Goal: Task Accomplishment & Management: Manage account settings

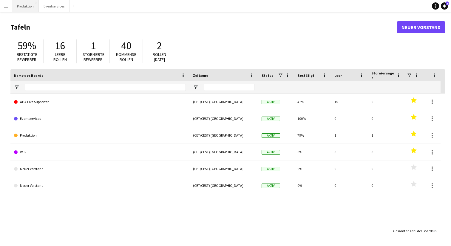
click at [23, 7] on button "Produktion Schließen" at bounding box center [25, 6] width 27 height 12
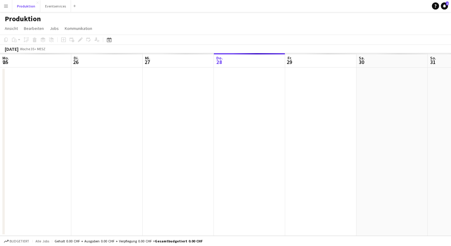
scroll to position [0, 143]
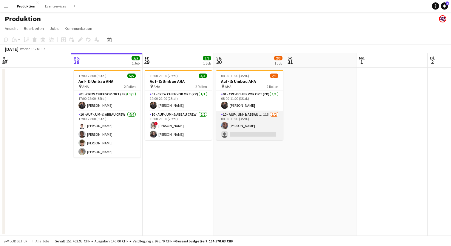
click at [246, 130] on app-card-role "10 - Auf-, Um- & Abbau Crew 11B [DATE] 08:00-11:00 (3Std.) [PERSON_NAME] single…" at bounding box center [249, 125] width 67 height 29
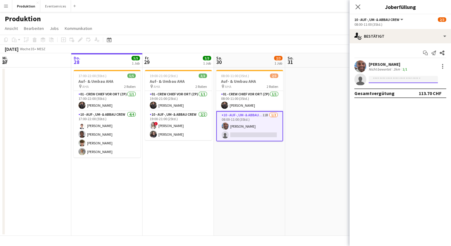
click at [398, 79] on input at bounding box center [403, 79] width 69 height 7
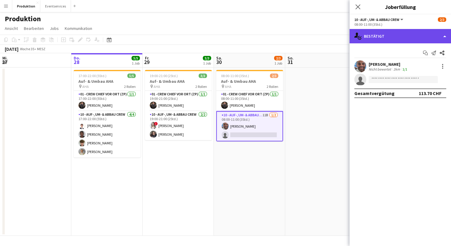
click at [380, 37] on div "single-neutral-actions-check-2 Bestätigt" at bounding box center [400, 36] width 101 height 14
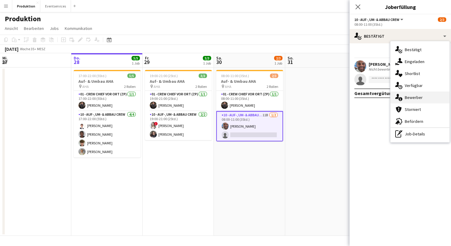
click at [424, 97] on div "single-neutral-actions-information Bewerber" at bounding box center [420, 97] width 59 height 12
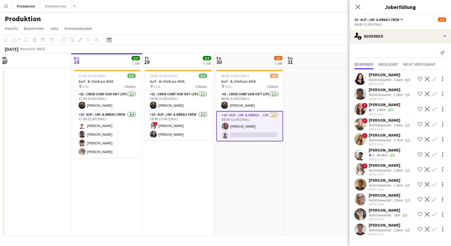
scroll to position [36, 0]
click at [382, 227] on div "Nicht bewertet" at bounding box center [381, 229] width 24 height 4
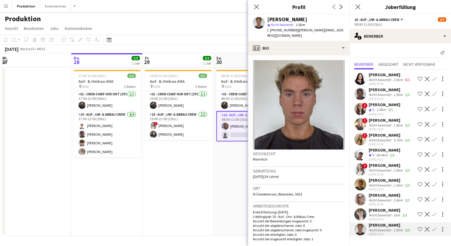
click at [432, 227] on app-icon "Bestätigen" at bounding box center [434, 229] width 5 height 5
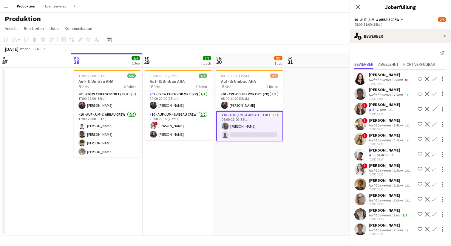
scroll to position [0, 0]
click at [435, 229] on app-icon "Bestätigen" at bounding box center [434, 229] width 5 height 5
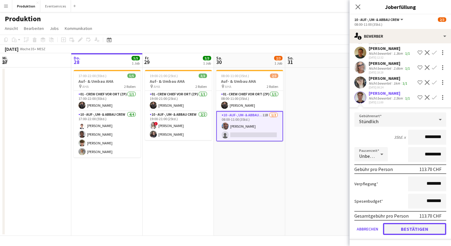
click at [430, 235] on button "Bestätigen" at bounding box center [414, 229] width 63 height 12
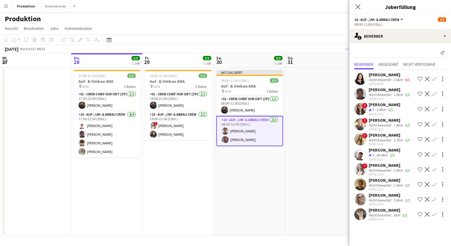
scroll to position [0, 0]
click at [356, 7] on icon "Pop-in schließen" at bounding box center [358, 7] width 6 height 6
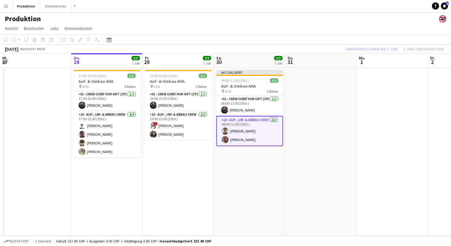
click at [375, 46] on div "Veröffentlichen Sie 1 Job 1 Job zurücksetzen" at bounding box center [394, 49] width 113 height 8
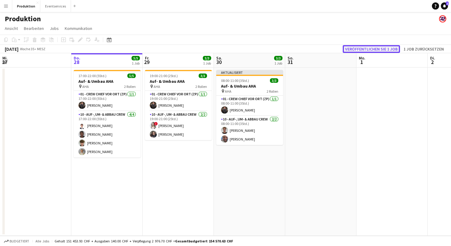
click at [375, 48] on button "Veröffentlichen Sie 1 Job" at bounding box center [371, 49] width 57 height 8
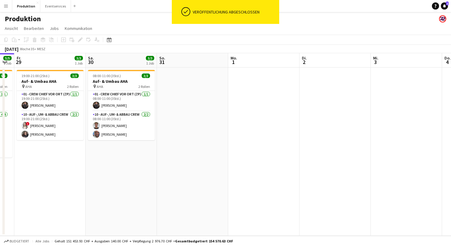
drag, startPoint x: 386, startPoint y: 111, endPoint x: 140, endPoint y: 128, distance: 247.1
click at [100, 131] on app-calendar-viewport "Mo. 25 Di. 26 Mi. 27 Do. 28 5/5 1 Job Fr. 29 3/3 1 Job Sa. 30 3/3 1 Job So. 31 …" at bounding box center [225, 144] width 451 height 182
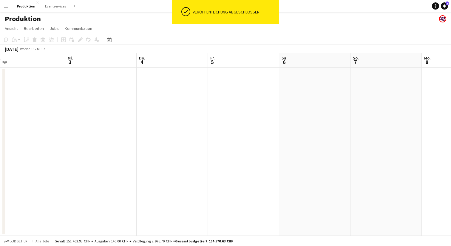
drag, startPoint x: 398, startPoint y: 103, endPoint x: 87, endPoint y: 130, distance: 312.4
click at [93, 129] on app-calendar-viewport "So. 31 Mo. 1 Di. 2 Mi. 3 Do. 4 Fr. 5 Sa. 6 So. 7 Mo. 8 Di. 9 Mi. 10 Do. 11" at bounding box center [225, 144] width 451 height 182
drag, startPoint x: 353, startPoint y: 113, endPoint x: 118, endPoint y: 137, distance: 235.8
click at [118, 137] on app-calendar-viewport "Di. 2 Mi. 3 Do. 4 Fr. 5 Sa. 6 So. 7 Mo. 8 Di. 9 Mi. 10 Do. 11 Fr. 12 Sa. 13" at bounding box center [225, 144] width 451 height 182
drag, startPoint x: 173, startPoint y: 130, endPoint x: 428, endPoint y: 101, distance: 256.5
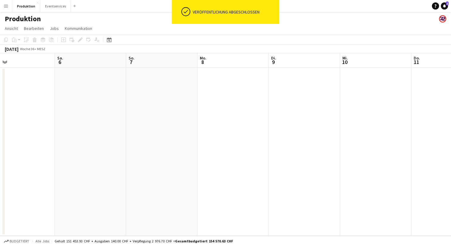
click at [435, 99] on app-calendar-viewport "Do. 4 Fr. 5 Sa. 6 So. 7 Mo. 8 Di. 9 Mi. 10 Do. 11 Fr. 12 Sa. 13 So. 14 Mo. 15" at bounding box center [225, 144] width 451 height 182
drag, startPoint x: 109, startPoint y: 121, endPoint x: 349, endPoint y: 96, distance: 241.5
click at [392, 86] on app-calendar-viewport "Sa. 30 3/3 1 Job So. 31 Mo. 1 Di. 2 Mi. 3 Do. 4 Fr. 5 Sa. 6 So. 7 Mo. 8 Di. 9 M…" at bounding box center [225, 144] width 451 height 182
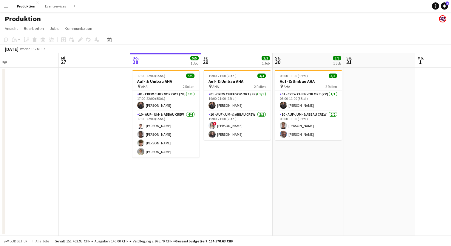
scroll to position [0, 182]
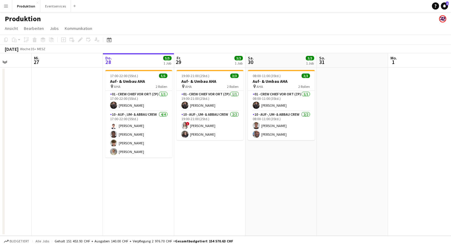
drag, startPoint x: 110, startPoint y: 136, endPoint x: 376, endPoint y: 98, distance: 268.0
click at [376, 98] on app-calendar-viewport "So. 24 2/2 1 Job Mo. 25 Di. 26 Mi. 27 Do. 28 5/5 1 Job Fr. 29 3/3 1 Job Sa. 30 …" at bounding box center [225, 144] width 451 height 182
click at [289, 94] on app-card-role "01 - Crew Chief vor Ort (ZP) [DATE] 08:00-11:00 (3Std.) [PERSON_NAME]" at bounding box center [281, 101] width 67 height 20
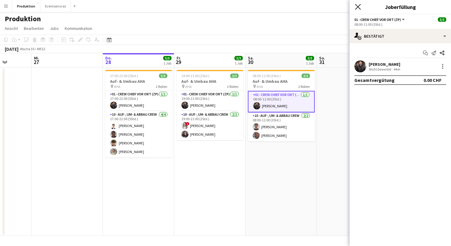
click at [358, 7] on icon at bounding box center [358, 7] width 6 height 6
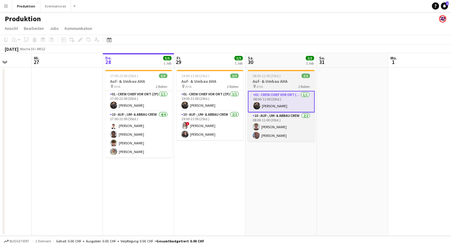
click at [284, 76] on div "08:00-11:00 (3Std.) 3/3" at bounding box center [281, 75] width 67 height 4
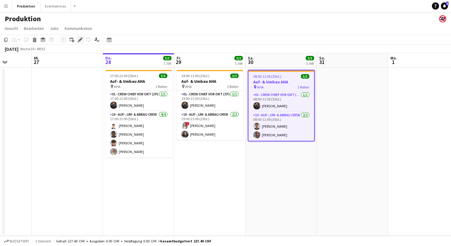
click at [81, 41] on icon "Bearbeiten" at bounding box center [80, 39] width 5 height 5
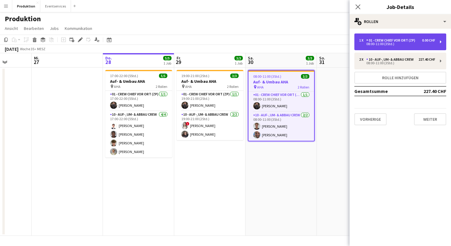
click at [419, 39] on div "1 x 01 - Crew Chief vor Ort (ZP) 0.00 CHF" at bounding box center [397, 40] width 76 height 4
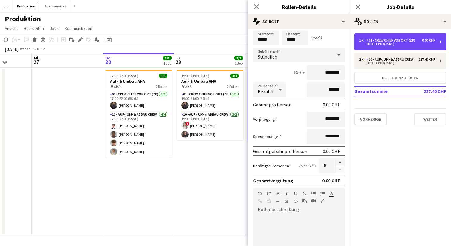
scroll to position [0, 0]
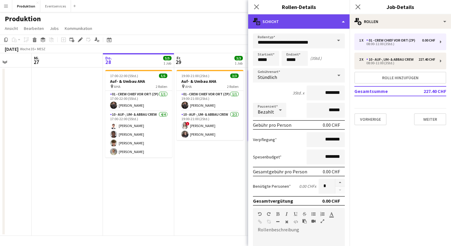
click at [301, 14] on div "multiple-actions-text Schicht" at bounding box center [298, 21] width 101 height 14
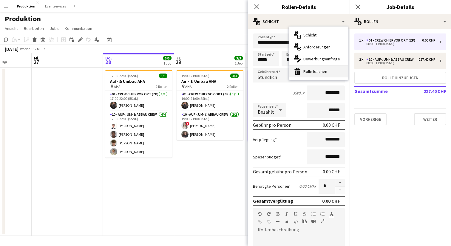
click at [316, 68] on div "bin-2 Rolle löschen" at bounding box center [318, 71] width 59 height 12
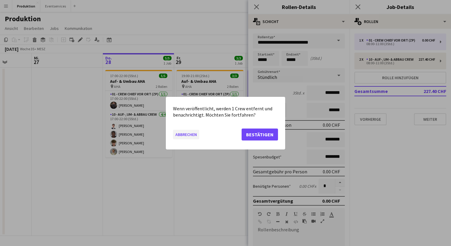
click at [189, 134] on button "Abbrechen" at bounding box center [186, 134] width 26 height 10
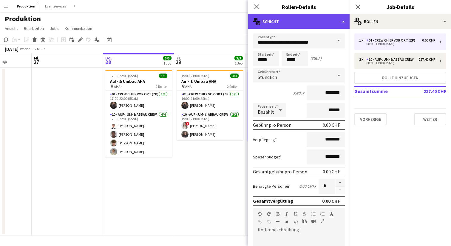
click at [319, 19] on div "multiple-actions-text Schicht" at bounding box center [298, 21] width 101 height 14
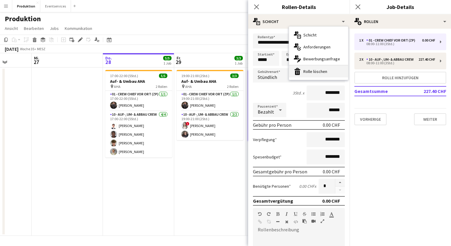
click at [312, 75] on div "bin-2 Rolle löschen" at bounding box center [318, 71] width 59 height 12
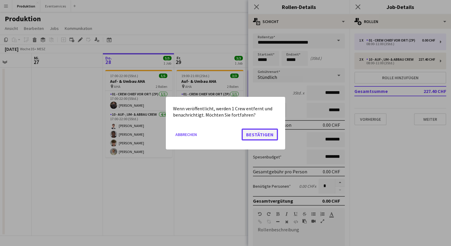
click at [257, 133] on button "Bestätigen" at bounding box center [260, 134] width 36 height 12
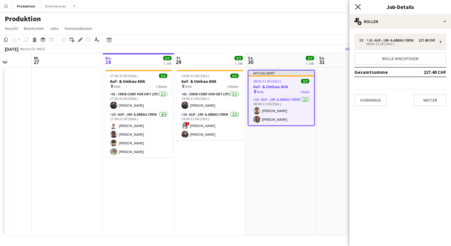
click at [360, 8] on icon "Pop-in schließen" at bounding box center [358, 7] width 6 height 6
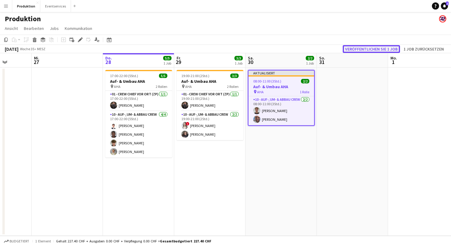
click at [384, 51] on button "Veröffentlichen Sie 1 Job" at bounding box center [371, 49] width 57 height 8
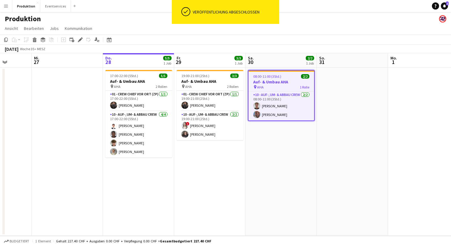
click at [365, 16] on div "Produktion" at bounding box center [225, 17] width 451 height 11
